Goal: Information Seeking & Learning: Learn about a topic

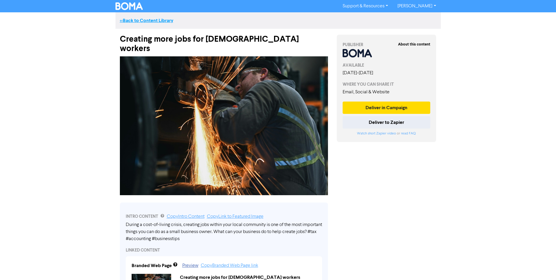
click at [144, 22] on link "<< Back to Content Library" at bounding box center [146, 21] width 53 height 6
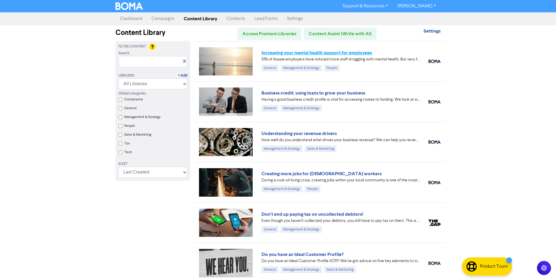
click at [310, 52] on link "Increasing your mental health support for employees" at bounding box center [316, 53] width 111 height 6
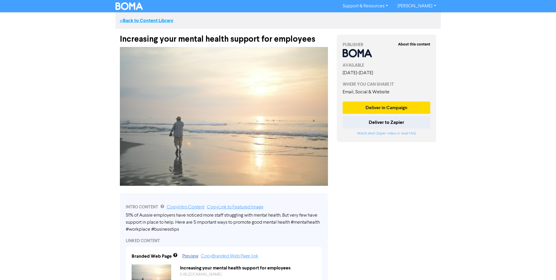
click at [163, 20] on link "<< Back to Content Library" at bounding box center [146, 21] width 53 height 6
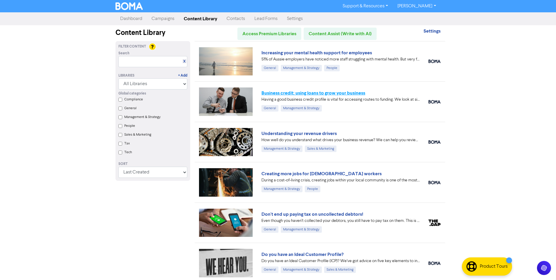
click at [291, 92] on link "Business credit: using loans to grow your business" at bounding box center [313, 93] width 104 height 6
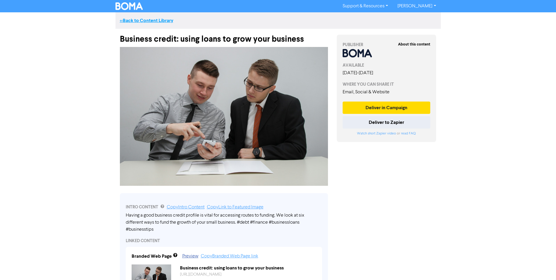
click at [145, 21] on link "<< Back to Content Library" at bounding box center [146, 21] width 53 height 6
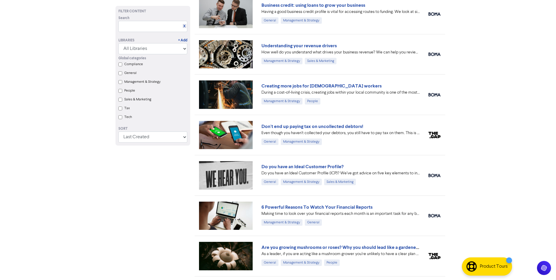
scroll to position [88, 0]
click at [315, 44] on link "Understanding your revenue drivers" at bounding box center [298, 46] width 75 height 6
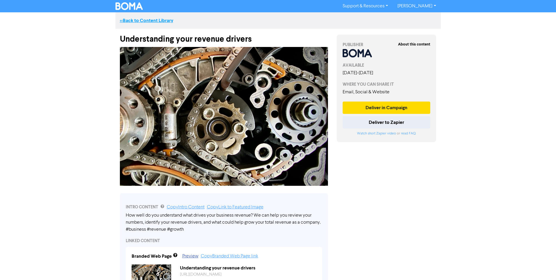
click at [138, 22] on link "<< Back to Content Library" at bounding box center [146, 21] width 53 height 6
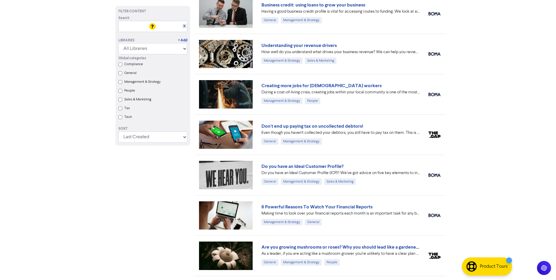
scroll to position [117, 0]
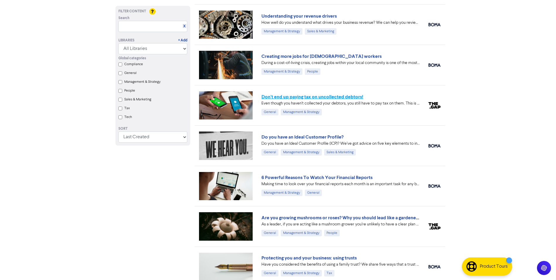
click at [325, 95] on link "Don't end up paying tax on uncollected debtors!" at bounding box center [312, 97] width 102 height 6
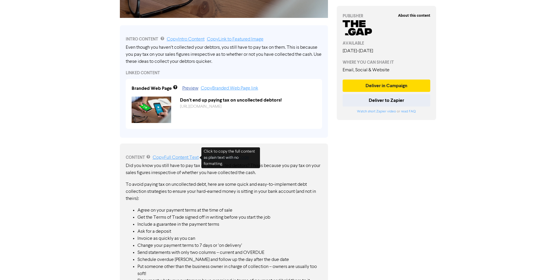
scroll to position [153, 0]
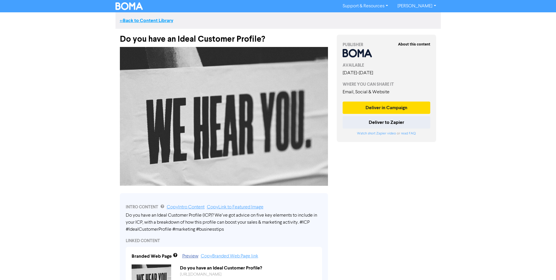
click at [139, 20] on link "<< Back to Content Library" at bounding box center [146, 21] width 53 height 6
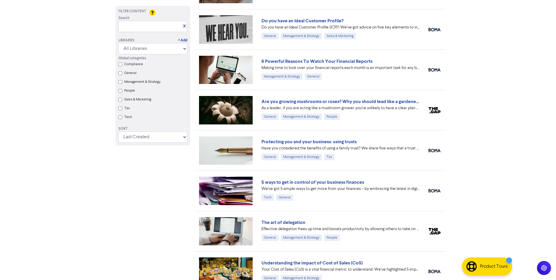
scroll to position [234, 0]
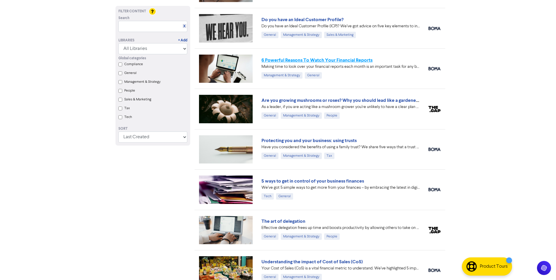
click at [309, 63] on link "6 Powerful Reasons To Watch Your Financial Reports" at bounding box center [316, 60] width 111 height 6
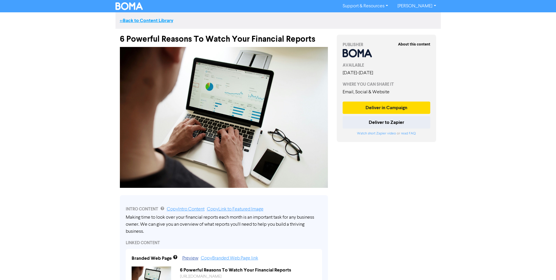
click at [140, 22] on link "<< Back to Content Library" at bounding box center [146, 21] width 53 height 6
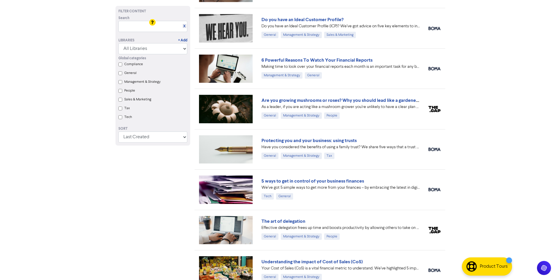
scroll to position [264, 0]
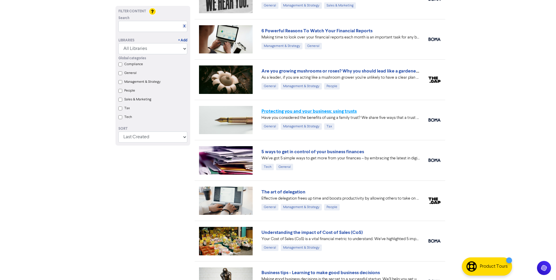
click at [317, 112] on link "Protecting you and your business: using trusts" at bounding box center [308, 111] width 95 height 6
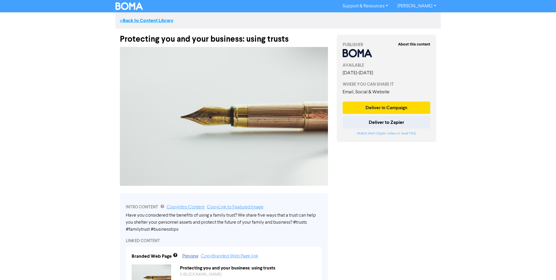
click at [154, 21] on link "<< Back to Content Library" at bounding box center [146, 21] width 53 height 6
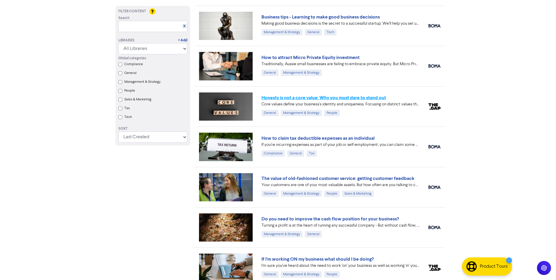
scroll to position [528, 0]
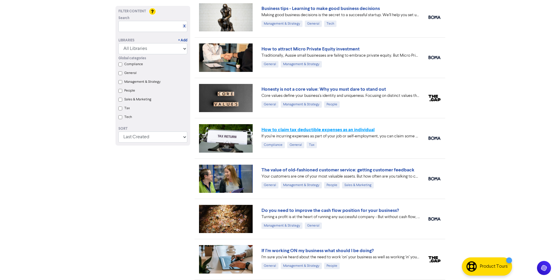
click at [309, 130] on link "How to claim tax deductible expenses as an individual" at bounding box center [317, 130] width 113 height 6
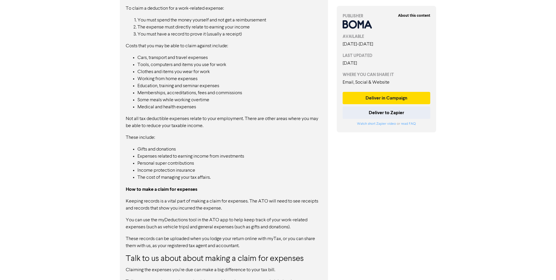
scroll to position [393, 0]
